Goal: Leave review/rating: Leave review/rating

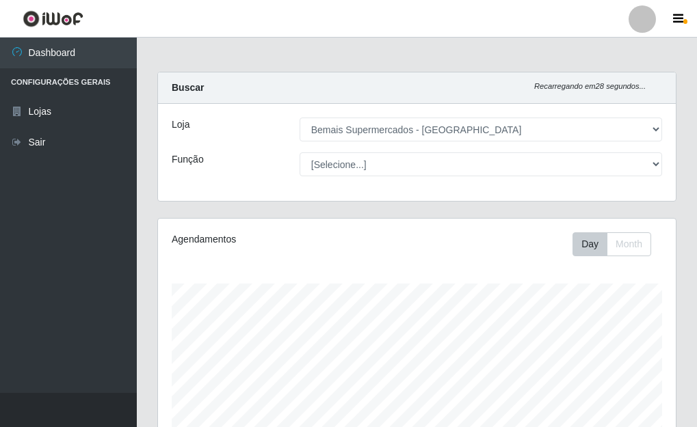
select select "249"
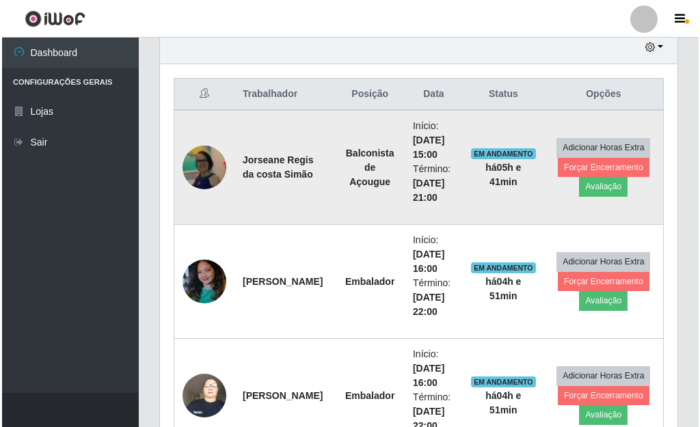
scroll to position [284, 518]
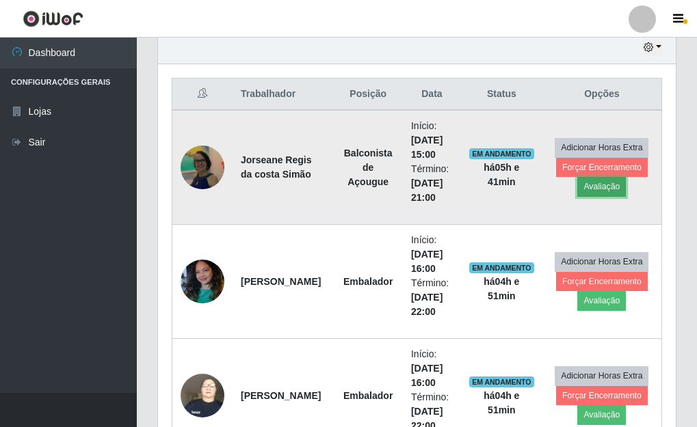
click at [598, 188] on button "Avaliação" at bounding box center [601, 186] width 49 height 19
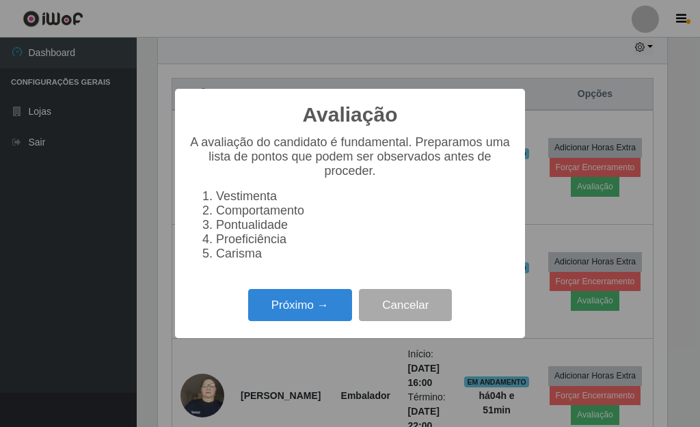
scroll to position [284, 509]
click at [309, 305] on button "Próximo →" at bounding box center [300, 305] width 104 height 32
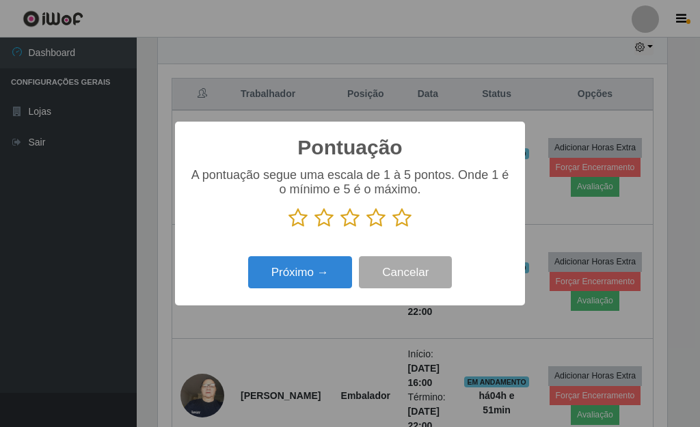
click at [400, 217] on icon at bounding box center [401, 218] width 19 height 21
click at [392, 228] on input "radio" at bounding box center [392, 228] width 0 height 0
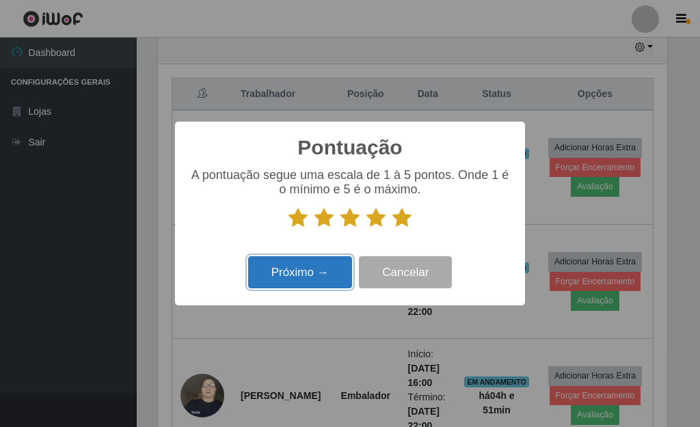
click at [332, 273] on button "Próximo →" at bounding box center [300, 272] width 104 height 32
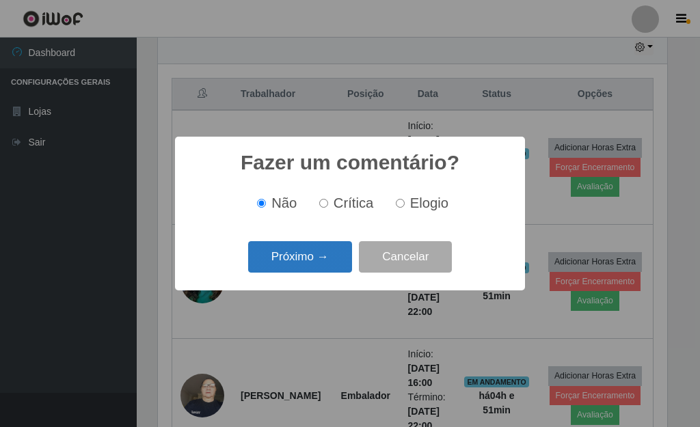
click at [317, 260] on button "Próximo →" at bounding box center [300, 257] width 104 height 32
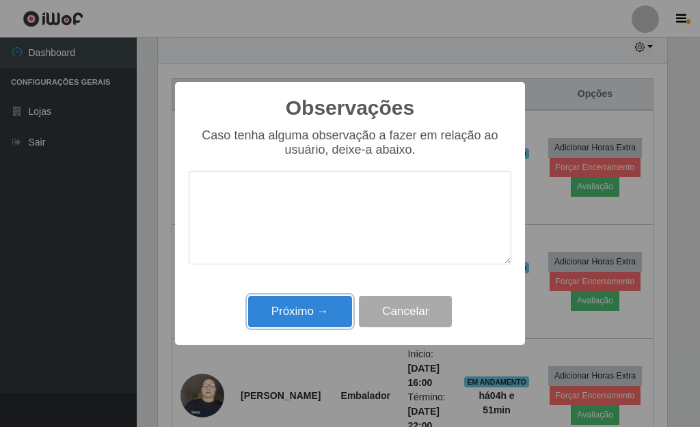
click at [314, 304] on button "Próximo →" at bounding box center [300, 312] width 104 height 32
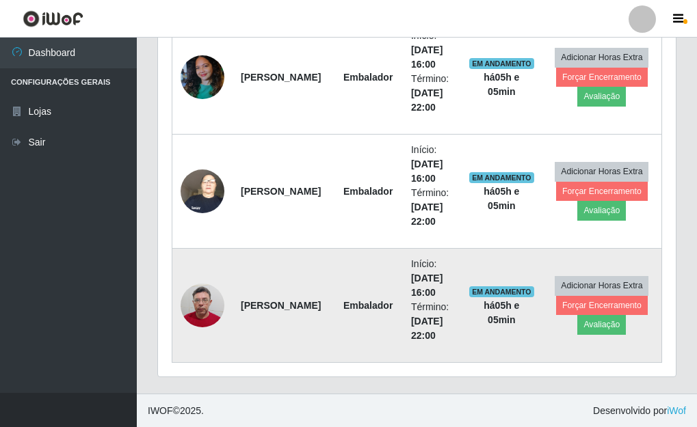
scroll to position [694, 0]
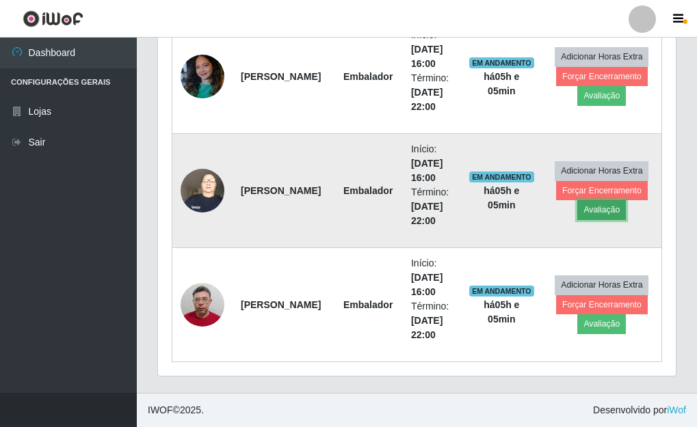
click at [601, 210] on button "Avaliação" at bounding box center [601, 209] width 49 height 19
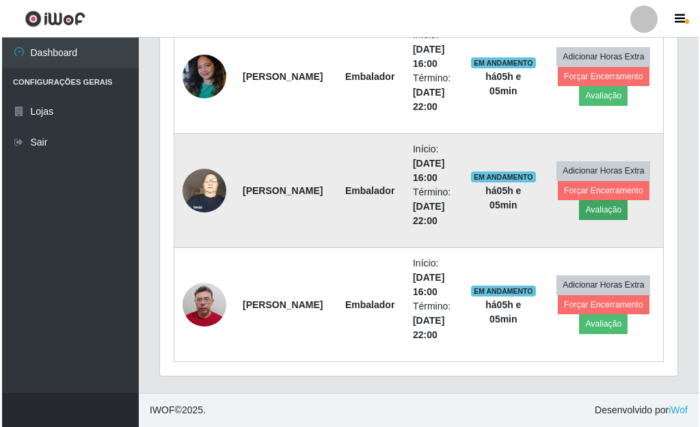
scroll to position [284, 509]
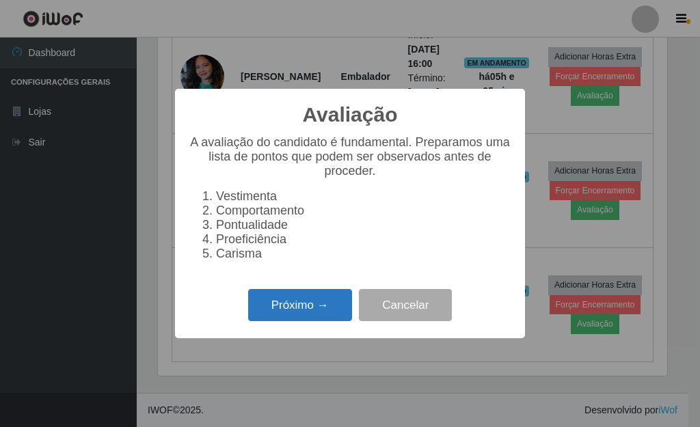
click at [314, 299] on button "Próximo →" at bounding box center [300, 305] width 104 height 32
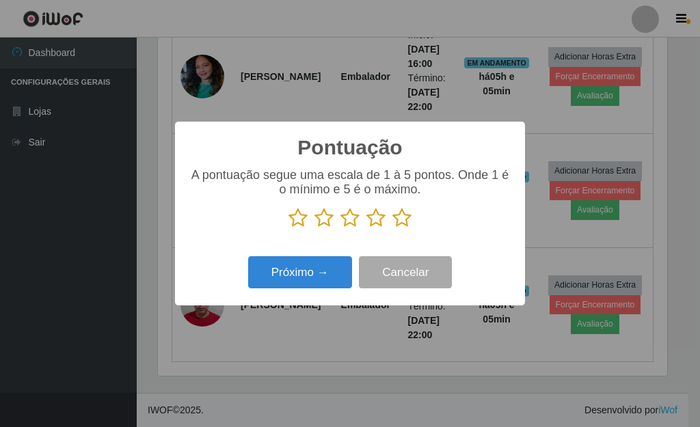
scroll to position [683367, 683142]
click at [395, 219] on icon at bounding box center [401, 218] width 19 height 21
click at [392, 228] on input "radio" at bounding box center [392, 228] width 0 height 0
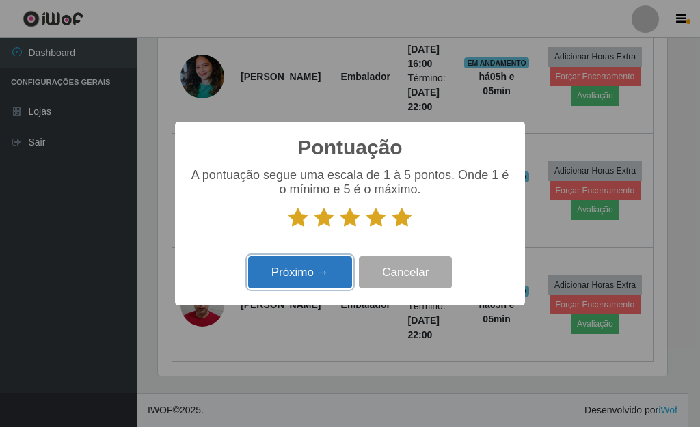
click at [325, 263] on button "Próximo →" at bounding box center [300, 272] width 104 height 32
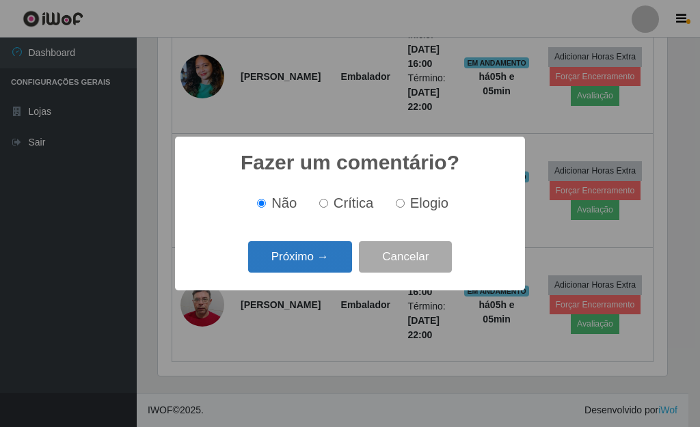
click at [322, 262] on button "Próximo →" at bounding box center [300, 257] width 104 height 32
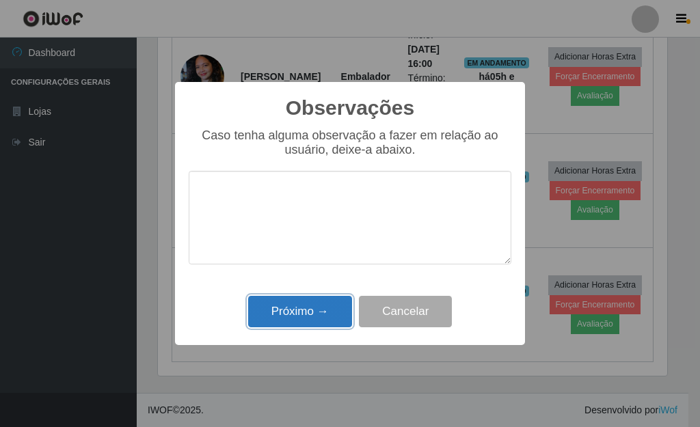
click at [332, 300] on button "Próximo →" at bounding box center [300, 312] width 104 height 32
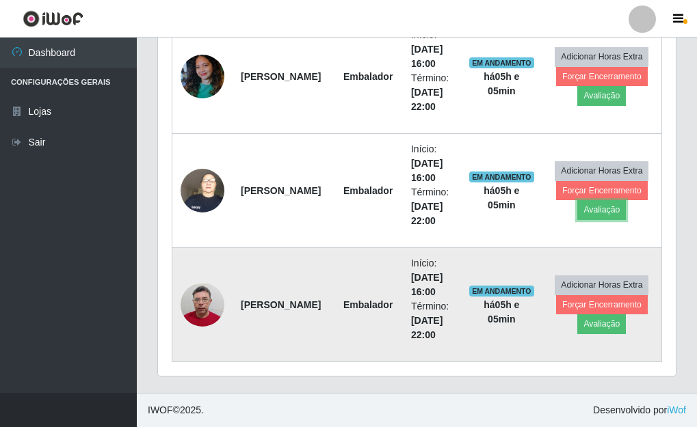
scroll to position [284, 518]
click at [604, 319] on button "Avaliação" at bounding box center [601, 323] width 49 height 19
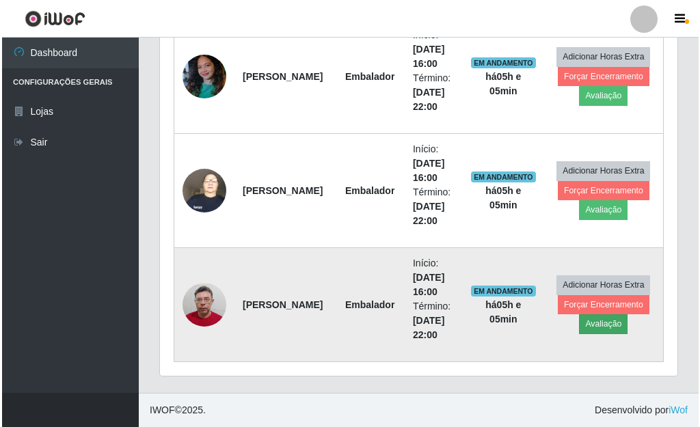
scroll to position [284, 509]
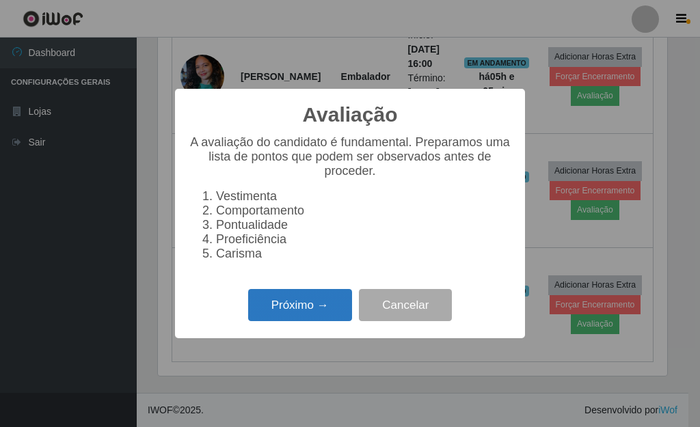
click at [338, 317] on button "Próximo →" at bounding box center [300, 305] width 104 height 32
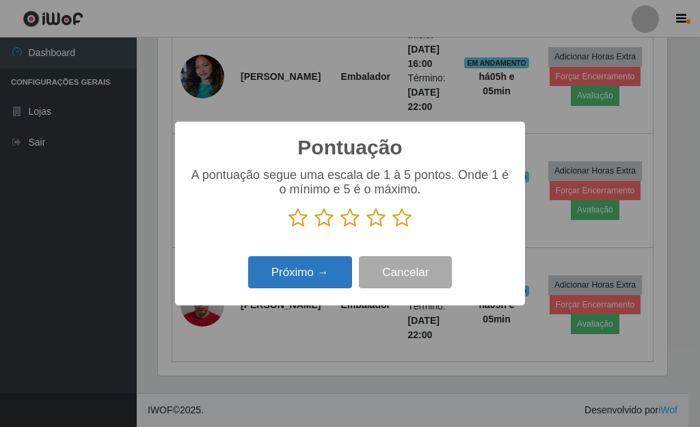
scroll to position [683367, 683142]
click at [399, 220] on icon at bounding box center [401, 218] width 19 height 21
click at [392, 228] on input "radio" at bounding box center [392, 228] width 0 height 0
click at [327, 264] on button "Próximo →" at bounding box center [300, 272] width 104 height 32
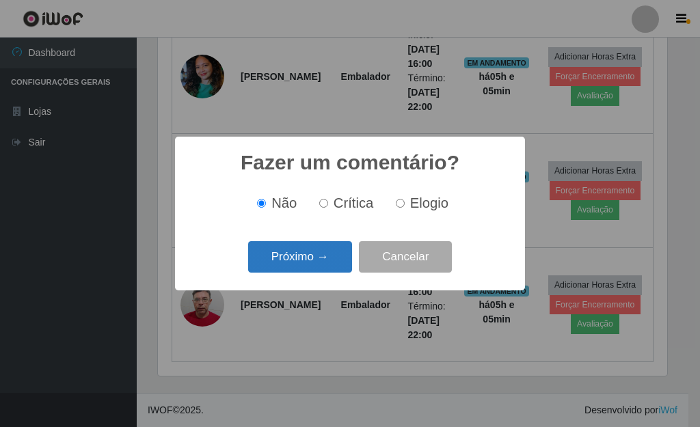
click at [323, 262] on button "Próximo →" at bounding box center [300, 257] width 104 height 32
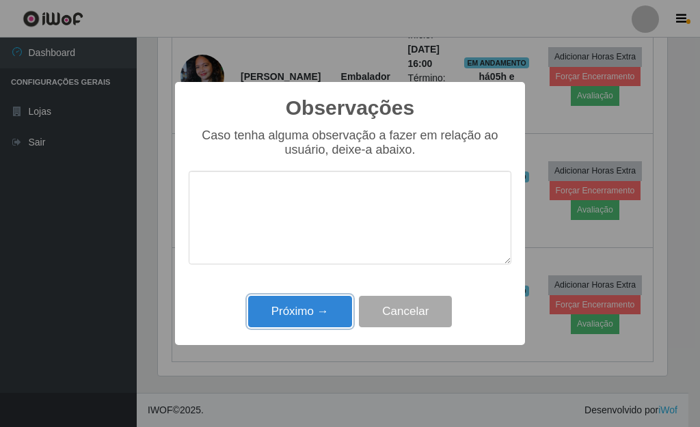
drag, startPoint x: 322, startPoint y: 308, endPoint x: 431, endPoint y: 205, distance: 149.9
click at [325, 305] on button "Próximo →" at bounding box center [300, 312] width 104 height 32
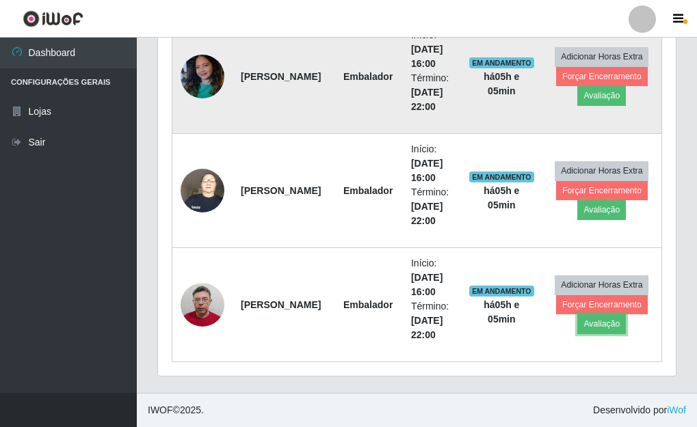
scroll to position [284, 518]
click at [604, 96] on button "Avaliação" at bounding box center [601, 95] width 49 height 19
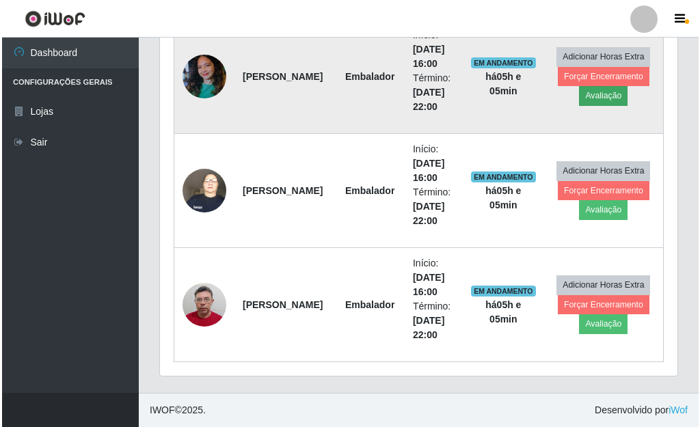
scroll to position [284, 509]
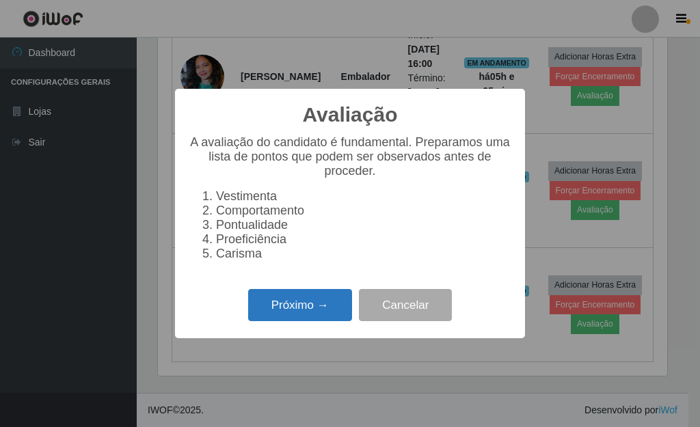
click at [289, 314] on button "Próximo →" at bounding box center [300, 305] width 104 height 32
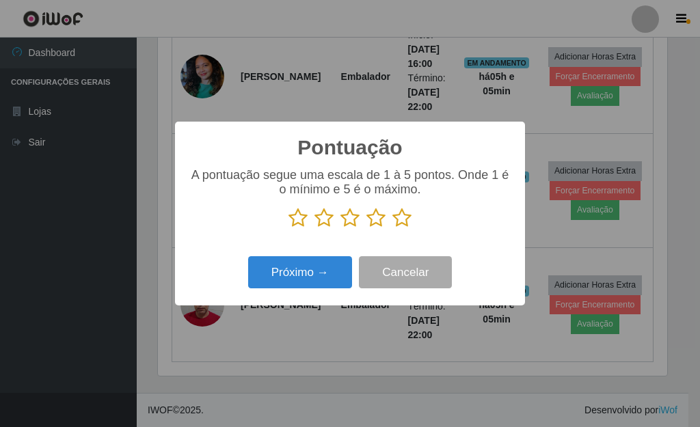
scroll to position [683367, 683142]
click at [401, 220] on icon at bounding box center [401, 218] width 19 height 21
click at [392, 228] on input "radio" at bounding box center [392, 228] width 0 height 0
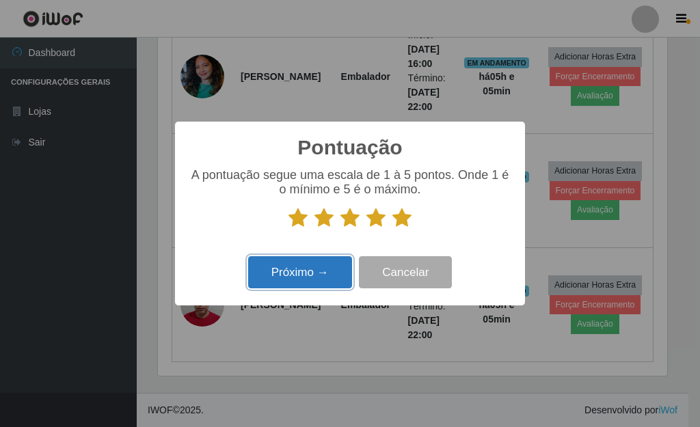
click at [310, 284] on button "Próximo →" at bounding box center [300, 272] width 104 height 32
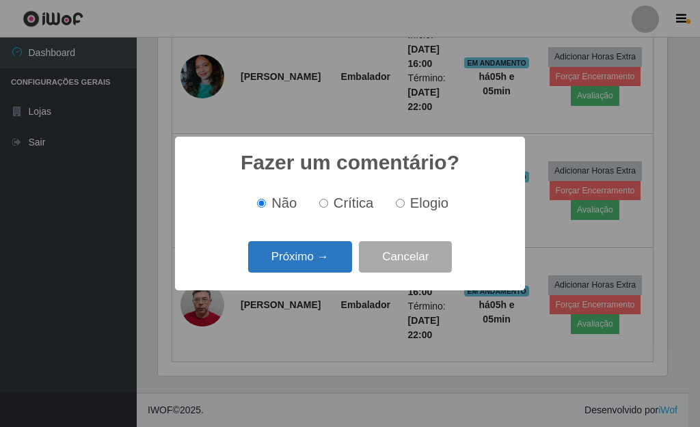
click at [316, 270] on button "Próximo →" at bounding box center [300, 257] width 104 height 32
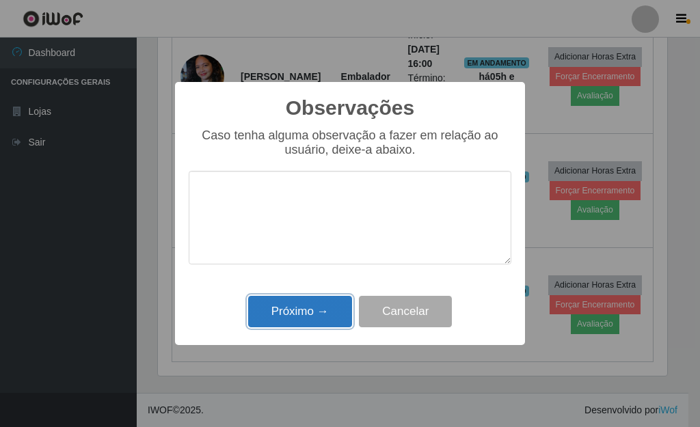
click at [306, 305] on button "Próximo →" at bounding box center [300, 312] width 104 height 32
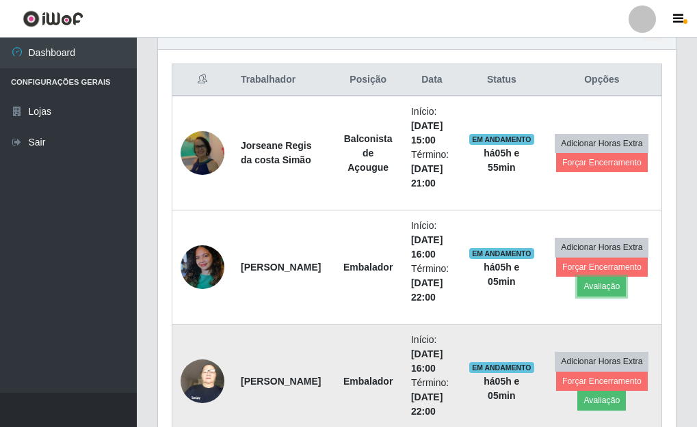
scroll to position [557, 0]
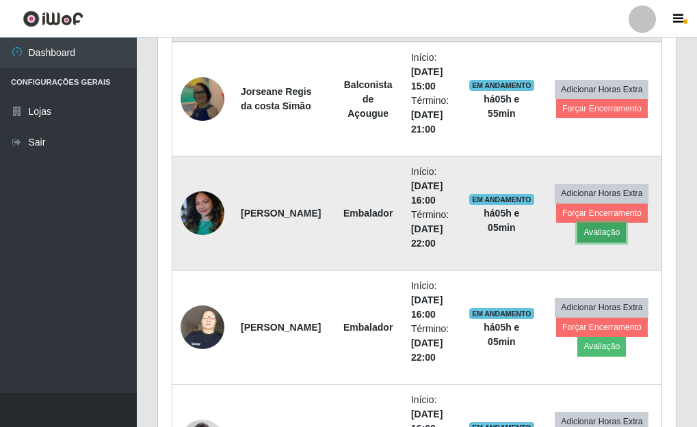
click at [600, 228] on button "Avaliação" at bounding box center [601, 232] width 49 height 19
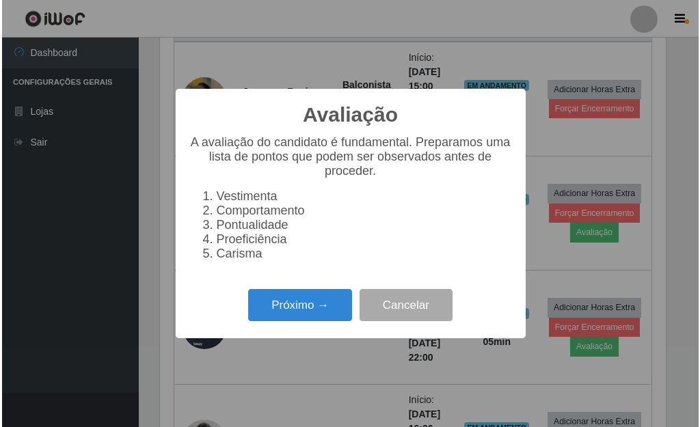
scroll to position [284, 509]
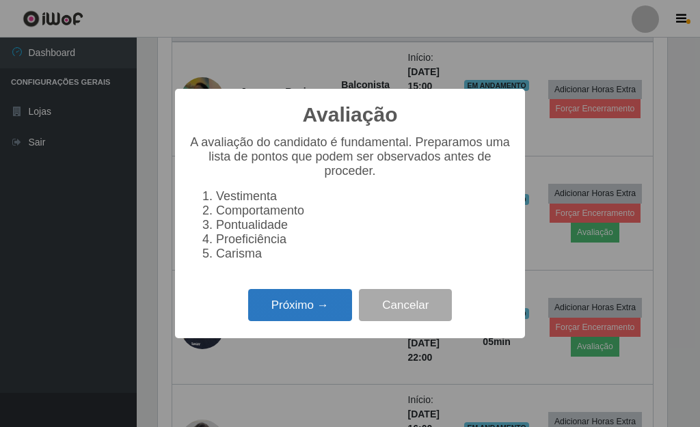
click at [310, 308] on button "Próximo →" at bounding box center [300, 305] width 104 height 32
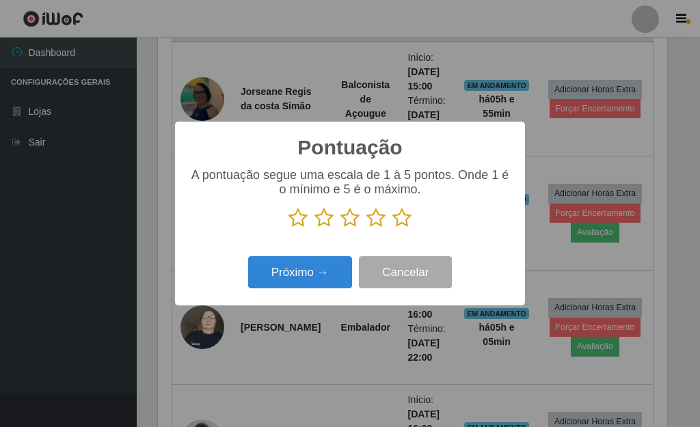
click at [402, 226] on icon at bounding box center [401, 218] width 19 height 21
click at [392, 228] on input "radio" at bounding box center [392, 228] width 0 height 0
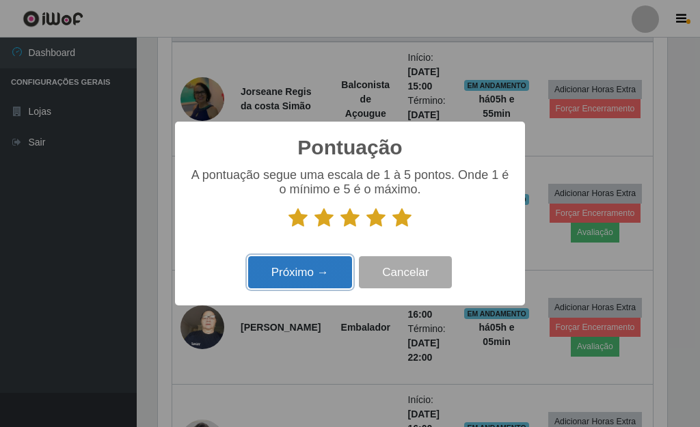
click at [308, 271] on button "Próximo →" at bounding box center [300, 272] width 104 height 32
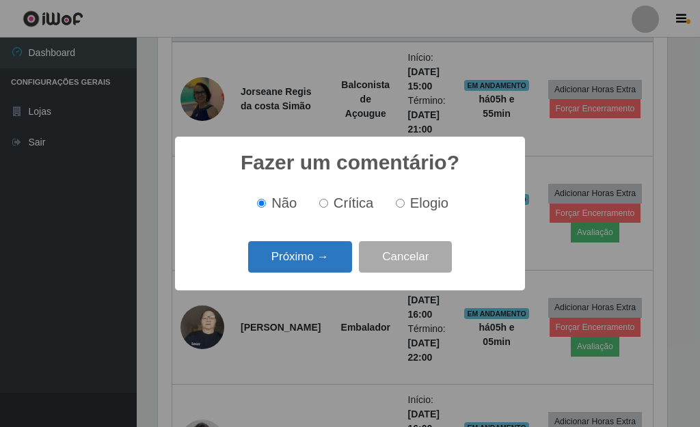
click at [306, 271] on button "Próximo →" at bounding box center [300, 257] width 104 height 32
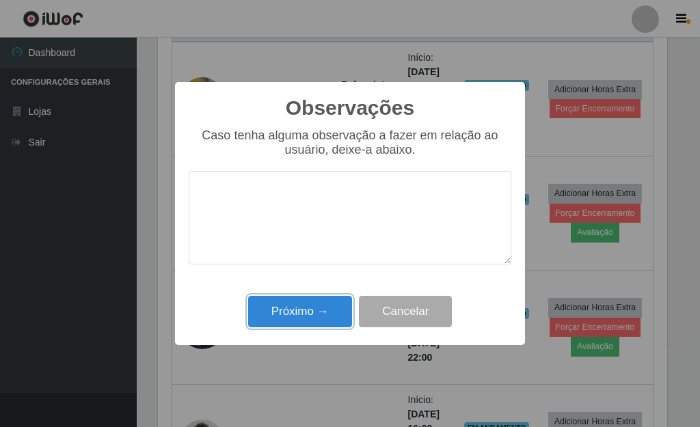
drag, startPoint x: 327, startPoint y: 317, endPoint x: 323, endPoint y: 309, distance: 8.9
click at [327, 315] on button "Próximo →" at bounding box center [300, 312] width 104 height 32
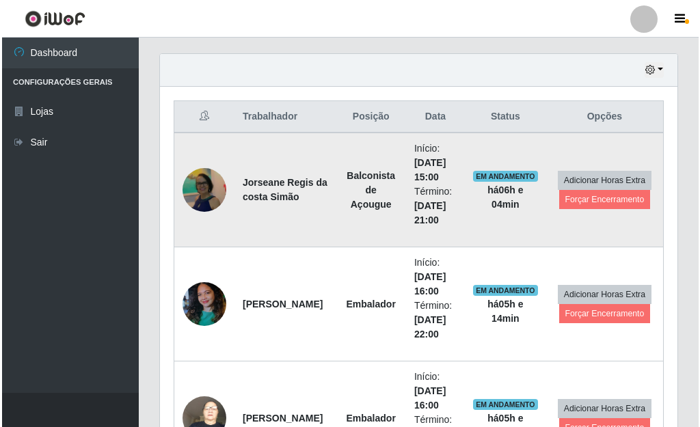
scroll to position [420, 0]
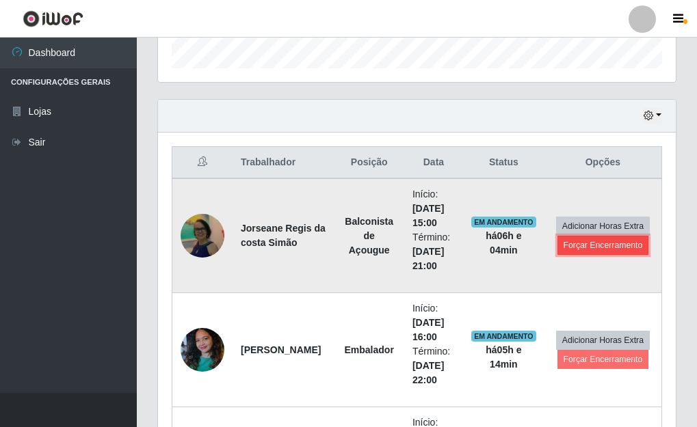
click at [623, 247] on button "Forçar Encerramento" at bounding box center [603, 245] width 92 height 19
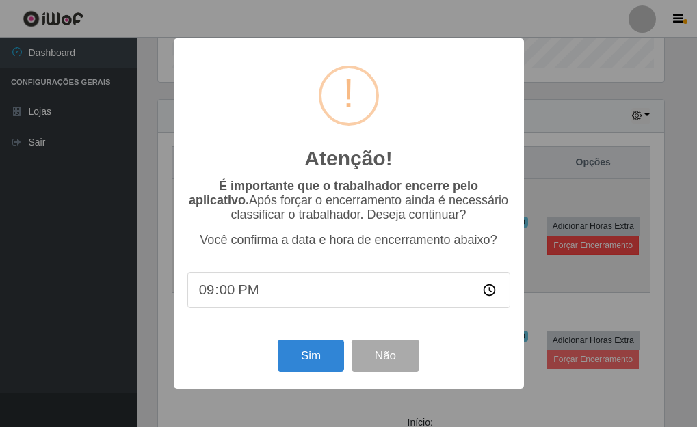
scroll to position [284, 509]
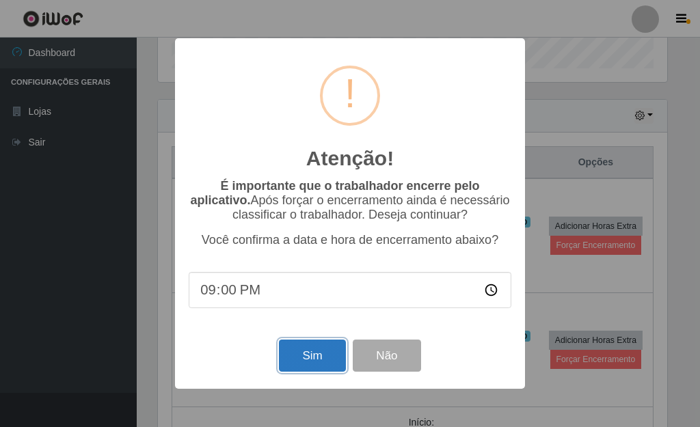
click at [323, 353] on button "Sim" at bounding box center [312, 356] width 66 height 32
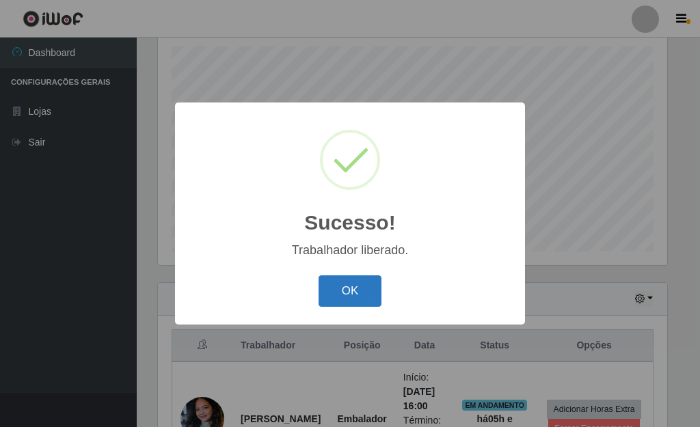
click at [341, 287] on button "OK" at bounding box center [351, 292] width 64 height 32
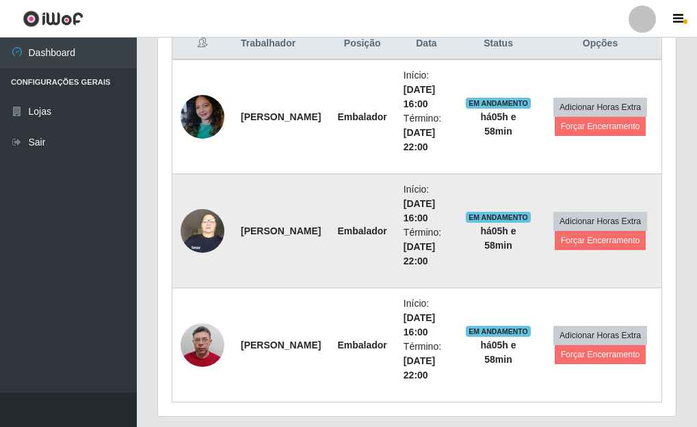
scroll to position [511, 0]
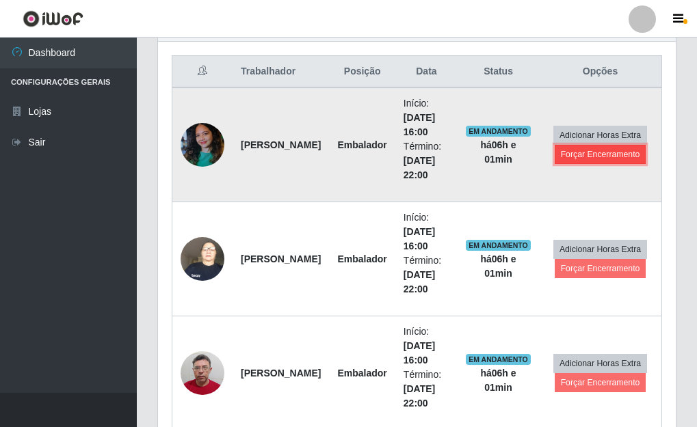
click at [611, 155] on button "Forçar Encerramento" at bounding box center [600, 154] width 92 height 19
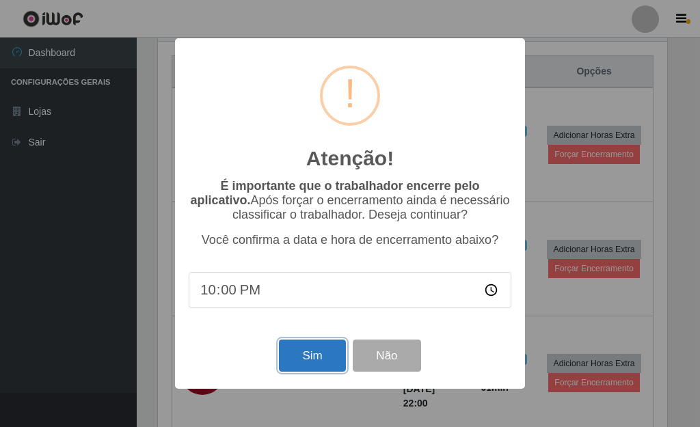
click at [309, 365] on button "Sim" at bounding box center [312, 356] width 66 height 32
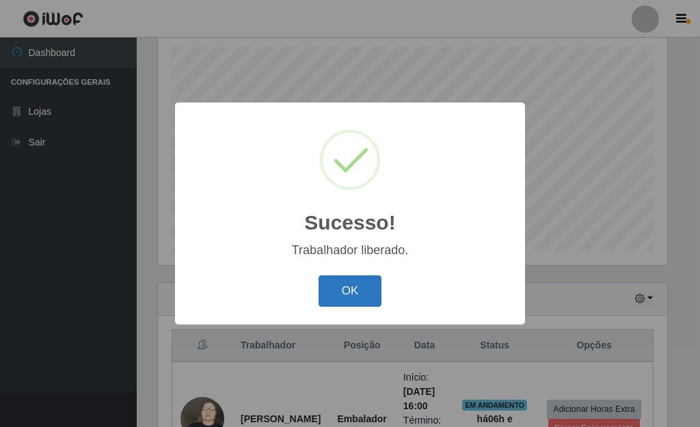
click at [345, 285] on button "OK" at bounding box center [351, 292] width 64 height 32
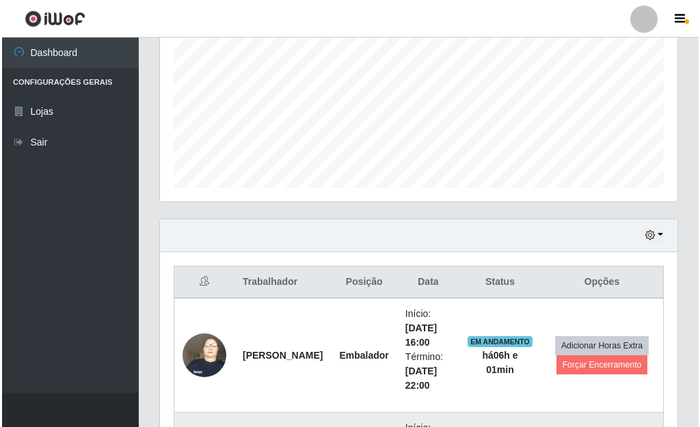
scroll to position [442, 0]
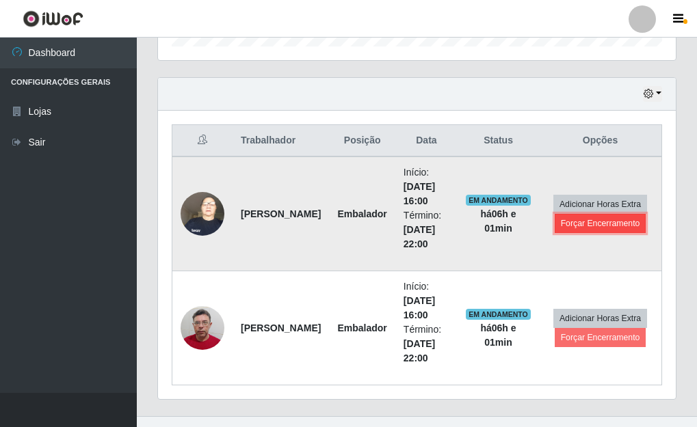
click at [603, 224] on button "Forçar Encerramento" at bounding box center [600, 223] width 92 height 19
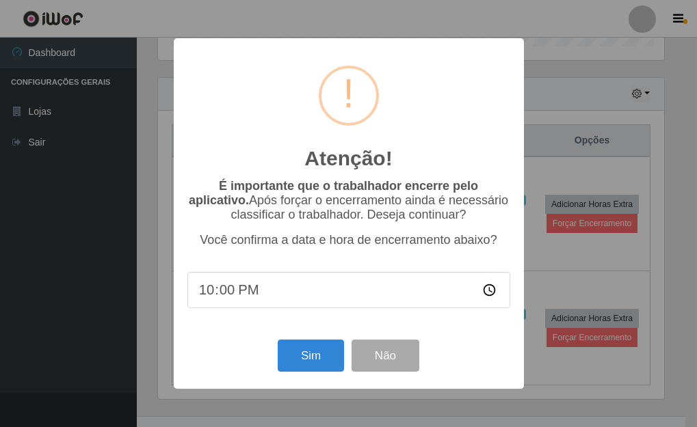
scroll to position [284, 509]
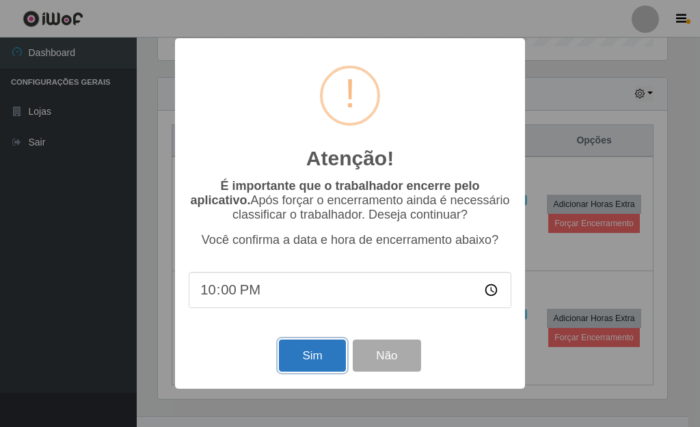
click at [321, 351] on button "Sim" at bounding box center [312, 356] width 66 height 32
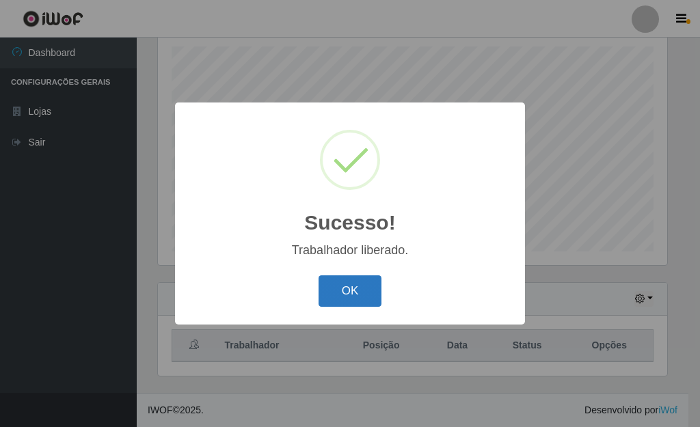
click at [344, 282] on button "OK" at bounding box center [351, 292] width 64 height 32
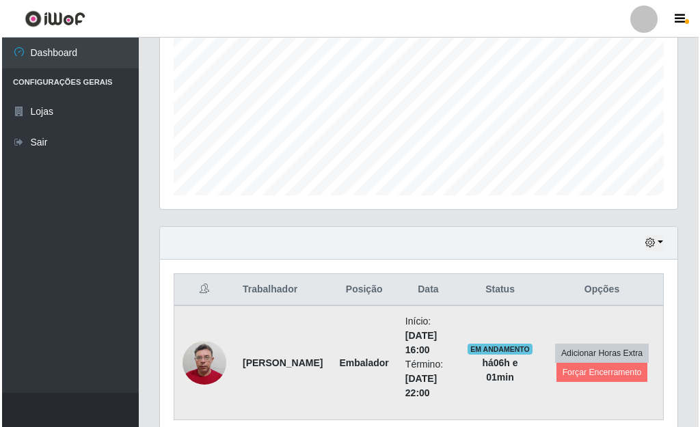
scroll to position [351, 0]
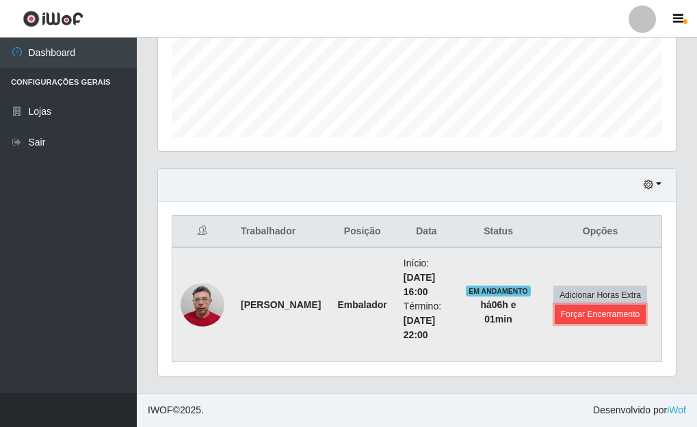
click at [595, 314] on button "Forçar Encerramento" at bounding box center [600, 314] width 92 height 19
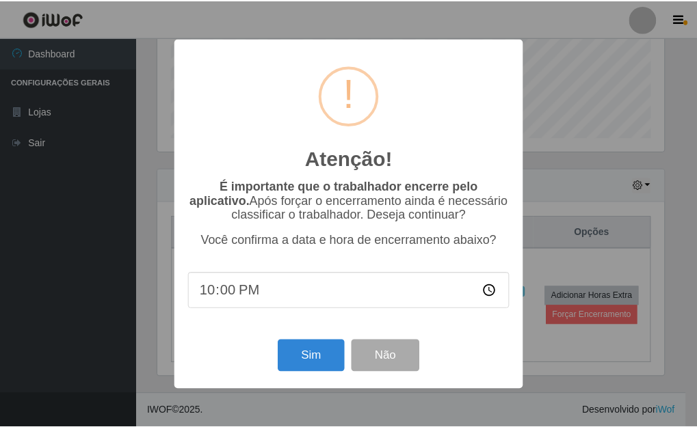
scroll to position [284, 509]
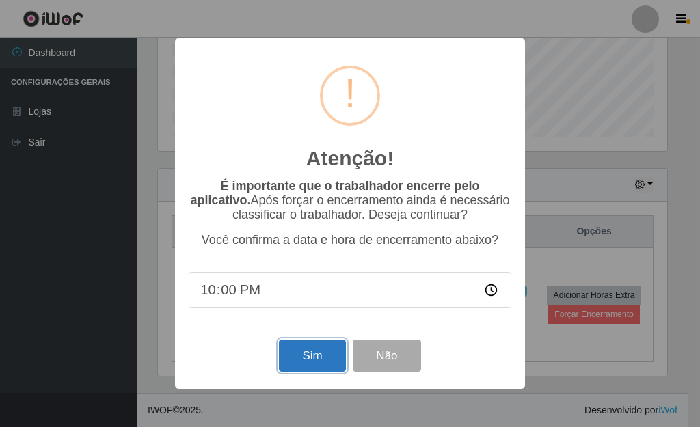
click at [312, 361] on button "Sim" at bounding box center [312, 356] width 66 height 32
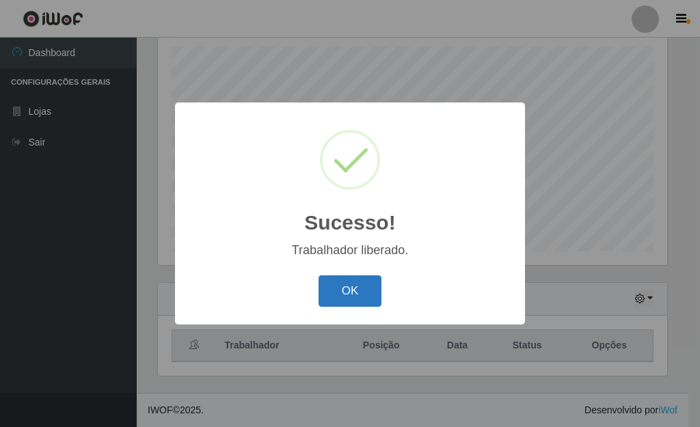
click at [341, 284] on button "OK" at bounding box center [351, 292] width 64 height 32
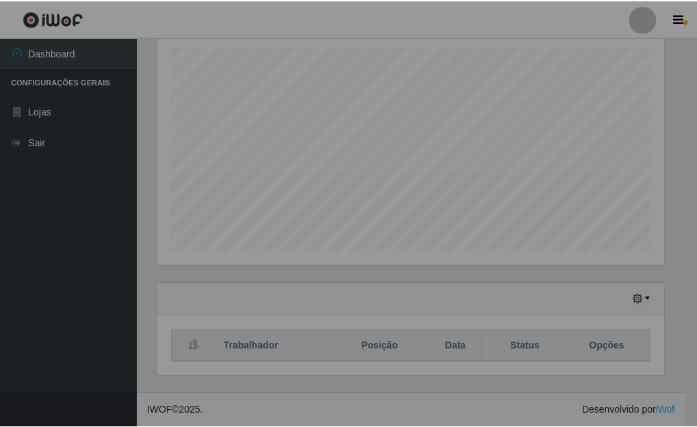
scroll to position [284, 518]
